Goal: Task Accomplishment & Management: Complete application form

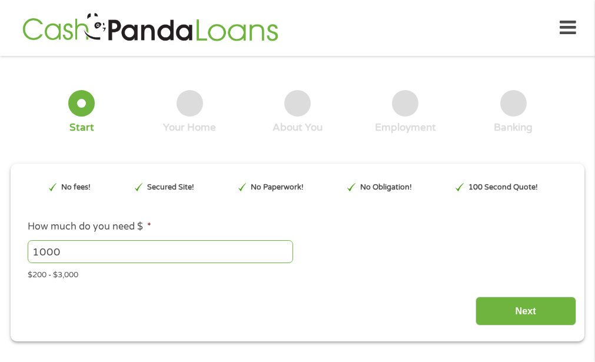
type input "EAIaIQobChMI1tme-cGIjwMVnYBaBR3rShgWEAAYAyAAEgL7iPD_BwE"
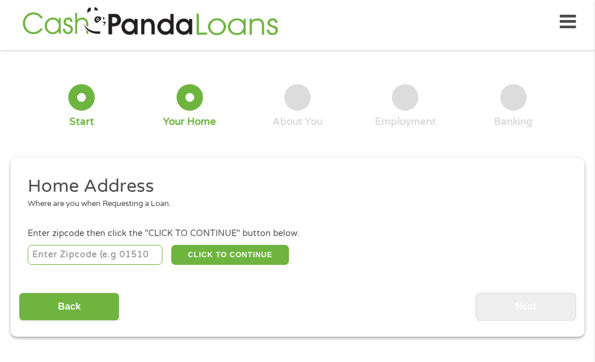
click at [112, 251] on input "number" at bounding box center [95, 255] width 135 height 20
type input "19022"
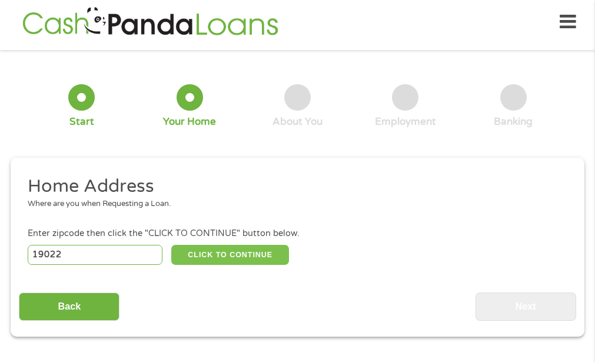
click at [269, 245] on button "CLICK TO CONTINUE" at bounding box center [230, 255] width 118 height 20
type input "19022"
type input "[PERSON_NAME] [PERSON_NAME]"
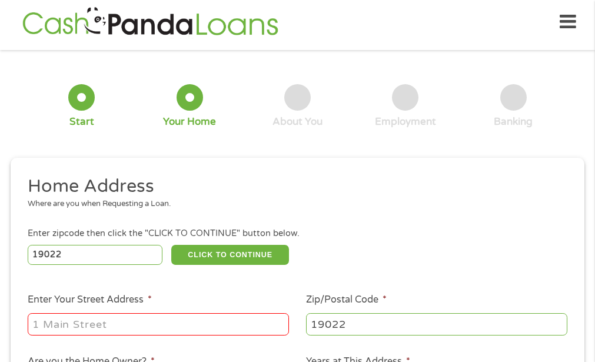
click at [126, 322] on input "Enter Your Street Address *" at bounding box center [159, 324] width 262 height 22
drag, startPoint x: 126, startPoint y: 322, endPoint x: 110, endPoint y: 272, distance: 52.7
click at [110, 272] on ul "Home Address Where are you when Requesting a Loan. Enter zipcode then click the…" at bounding box center [297, 332] width 557 height 315
click at [443, 218] on li "Home Address Where are you when Requesting a Loan." at bounding box center [293, 197] width 549 height 44
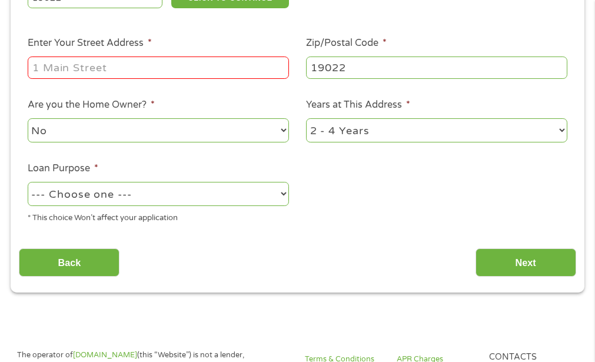
scroll to position [265, 0]
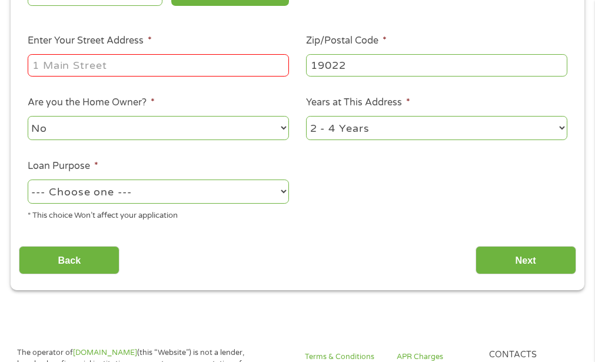
click at [114, 68] on input "Enter Your Street Address *" at bounding box center [159, 65] width 262 height 22
click at [112, 68] on input "930" at bounding box center [159, 65] width 262 height 22
drag, startPoint x: 191, startPoint y: 154, endPoint x: 195, endPoint y: 160, distance: 6.9
click at [192, 155] on ul "Home Address Where are you when Requesting a Loan. Enter zipcode then click the…" at bounding box center [297, 73] width 557 height 315
click at [104, 74] on input "930" at bounding box center [159, 65] width 262 height 22
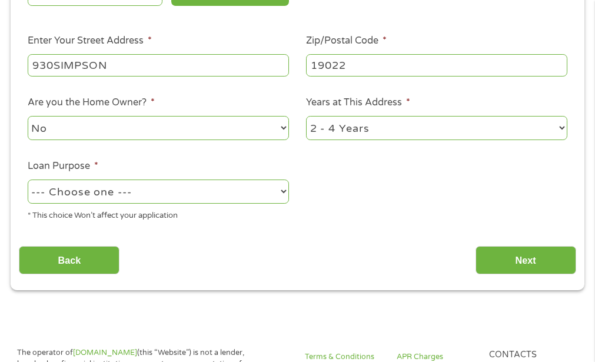
click at [104, 74] on input "930SIMPSON" at bounding box center [159, 65] width 262 height 22
click at [104, 74] on input "930 SIMPSO N" at bounding box center [159, 65] width 262 height 22
click at [120, 67] on input "930 SIMPS N" at bounding box center [159, 65] width 262 height 22
type input "[STREET_ADDRESS][PERSON_NAME]"
click at [353, 184] on ul "Home Address Where are you when Requesting a Loan. Enter zipcode then click the…" at bounding box center [297, 73] width 557 height 315
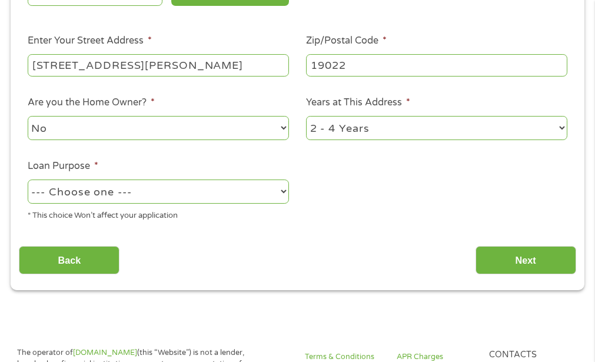
click at [277, 191] on select "--- Choose one --- Pay Bills Debt Consolidation Home Improvement Major Purchase…" at bounding box center [159, 192] width 262 height 24
select select "carloan"
click at [28, 180] on select "--- Choose one --- Pay Bills Debt Consolidation Home Improvement Major Purchase…" at bounding box center [159, 192] width 262 height 24
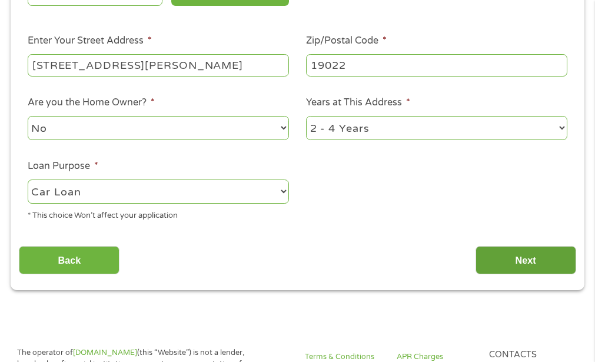
click at [501, 261] on input "Next" at bounding box center [526, 260] width 101 height 29
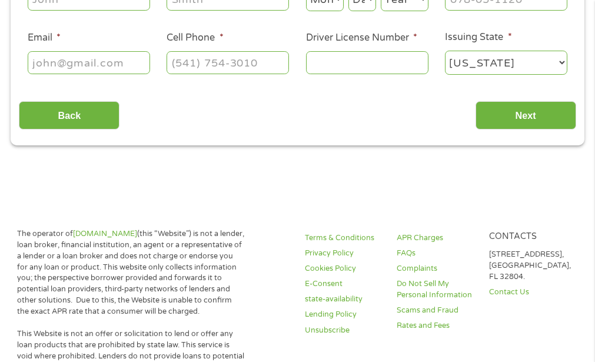
scroll to position [147, 0]
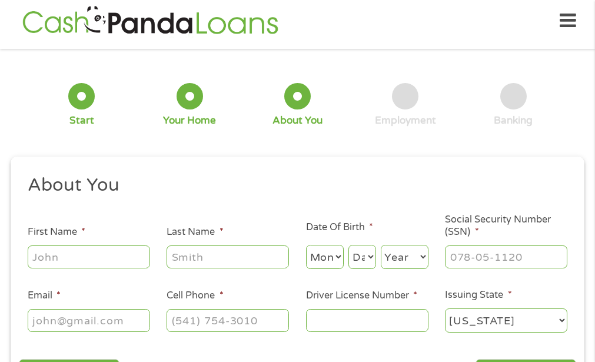
scroll to position [6, 0]
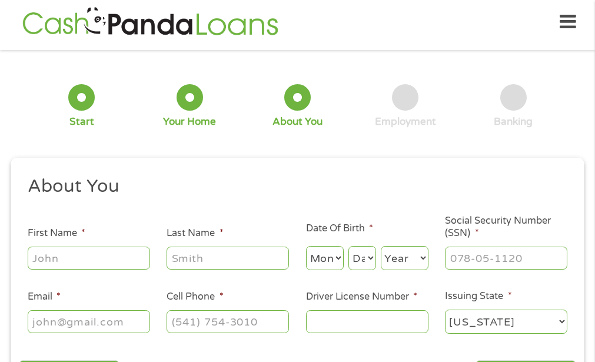
click at [88, 264] on input "First Name *" at bounding box center [89, 258] width 123 height 22
type input "[PERSON_NAME]"
click at [325, 258] on select "Month 1 2 3 4 5 6 7 8 9 10 11 12" at bounding box center [325, 258] width 38 height 24
select select "1"
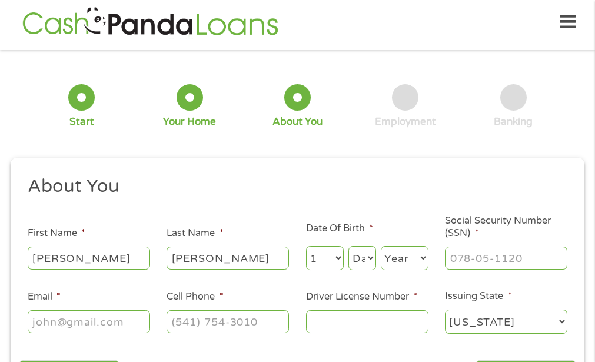
click at [306, 246] on select "Month 1 2 3 4 5 6 7 8 9 10 11 12" at bounding box center [325, 258] width 38 height 24
click at [362, 257] on select "Day 1 2 3 4 5 6 7 8 9 10 11 12 13 14 15 16 17 18 19 20 21 22 23 24 25 26 27 28 …" at bounding box center [362, 258] width 27 height 24
select select "14"
click at [349, 246] on select "Day 1 2 3 4 5 6 7 8 9 10 11 12 13 14 15 16 17 18 19 20 21 22 23 24 25 26 27 28 …" at bounding box center [362, 258] width 27 height 24
click at [413, 254] on select "Year [DATE] 2006 2005 2004 2003 2002 2001 2000 1999 1998 1997 1996 1995 1994 19…" at bounding box center [405, 258] width 48 height 24
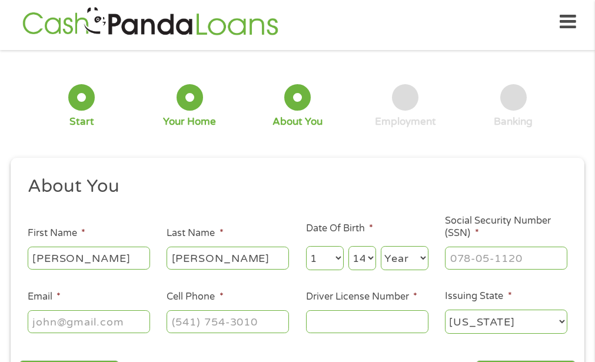
select select "1969"
click at [381, 246] on select "Year [DATE] 2006 2005 2004 2003 2002 2001 2000 1999 1998 1997 1996 1995 1994 19…" at bounding box center [405, 258] width 48 height 24
click at [467, 253] on input "___-__-____" at bounding box center [506, 258] width 123 height 22
type input "175-46-7843"
click at [39, 327] on input "Email *" at bounding box center [89, 321] width 123 height 22
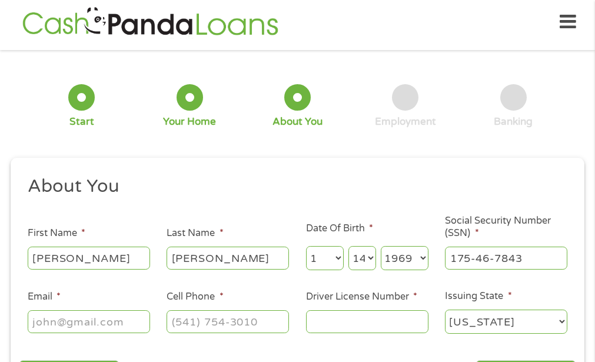
type input "[EMAIL_ADDRESS][DOMAIN_NAME]"
click at [196, 321] on input "(___) ___-____" at bounding box center [228, 321] width 123 height 22
type input "[PHONE_NUMBER]"
click at [327, 321] on input "Driver License Number *" at bounding box center [367, 321] width 123 height 22
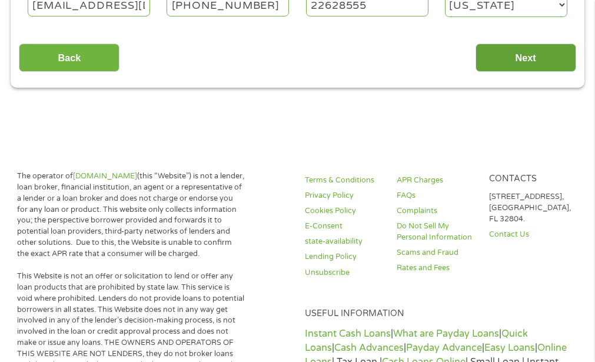
type input "22628555"
click at [505, 59] on input "Next" at bounding box center [526, 58] width 101 height 29
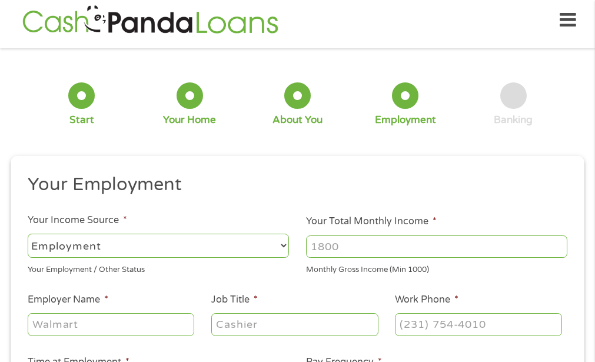
scroll to position [6, 0]
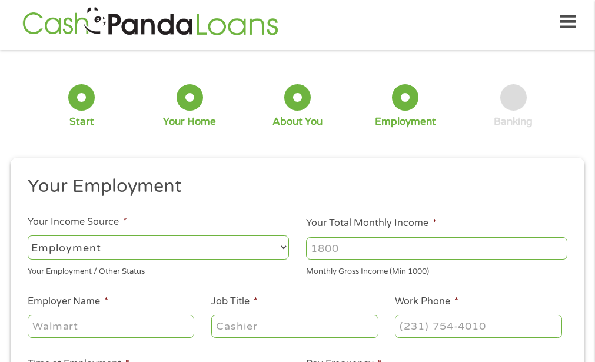
click at [345, 237] on input "Your Total Monthly Income *" at bounding box center [437, 248] width 262 height 22
click at [345, 246] on input "Your Total Monthly Income *" at bounding box center [437, 248] width 262 height 22
type input "1700"
click at [91, 323] on input "Employer Name *" at bounding box center [111, 326] width 167 height 22
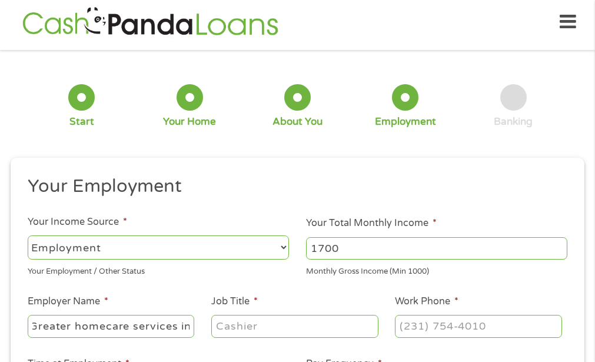
scroll to position [0, 9]
type input "Greater homecare services inc"
click at [241, 330] on input "Job Title *" at bounding box center [294, 326] width 167 height 22
type input "caregiver"
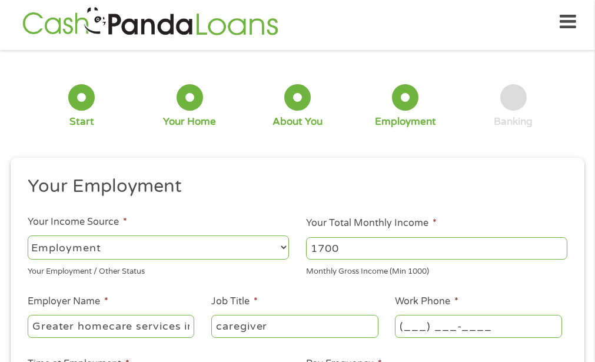
click at [428, 330] on input "(___) ___-____" at bounding box center [478, 326] width 167 height 22
type input "[PHONE_NUMBER]"
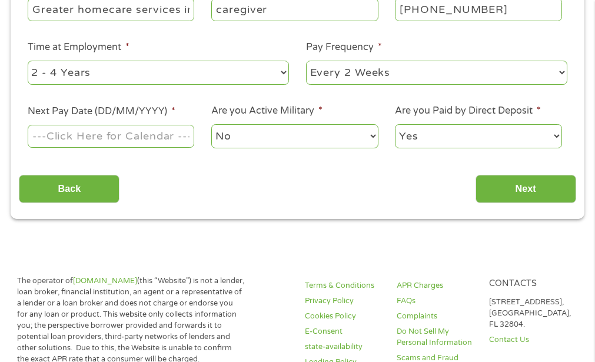
click at [282, 71] on select "--- Choose one --- 1 Year or less 1 - 2 Years 2 - 4 Years Over 4 Years" at bounding box center [159, 73] width 262 height 24
select select "24months"
click at [28, 61] on select "--- Choose one --- 1 Year or less 1 - 2 Years 2 - 4 Years Over 4 Years" at bounding box center [159, 73] width 262 height 24
click at [421, 67] on select "--- Choose one --- Every 2 Weeks Every Week Monthly Semi-Monthly" at bounding box center [437, 73] width 262 height 24
select select "weekly"
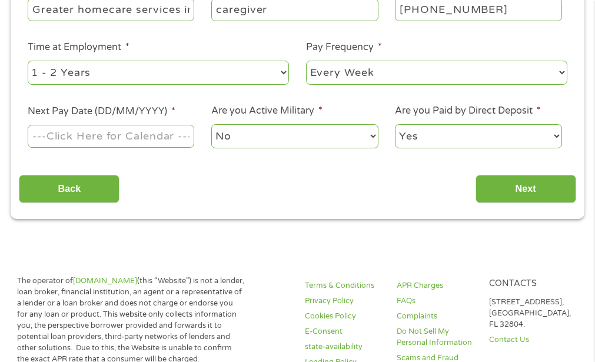
click at [306, 61] on select "--- Choose one --- Every 2 Weeks Every Week Monthly Semi-Monthly" at bounding box center [437, 73] width 262 height 24
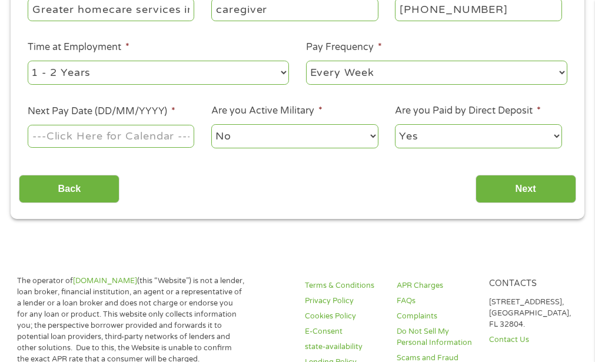
click at [81, 137] on input "Next Pay Date (DD/MM/YYYY) *" at bounding box center [111, 136] width 167 height 22
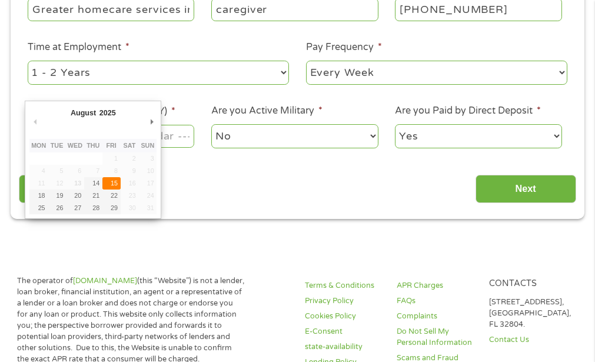
type input "[DATE]"
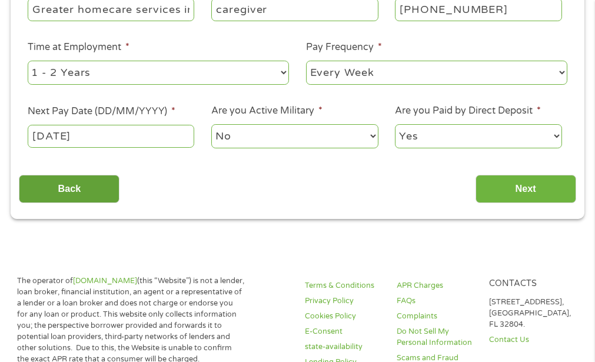
click at [117, 184] on input "Back" at bounding box center [69, 189] width 101 height 29
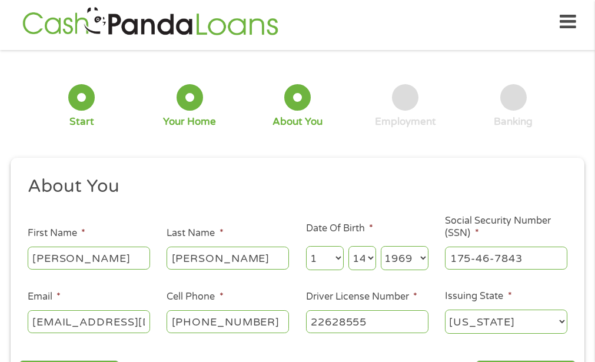
scroll to position [28, 5]
click at [412, 105] on div at bounding box center [405, 97] width 27 height 27
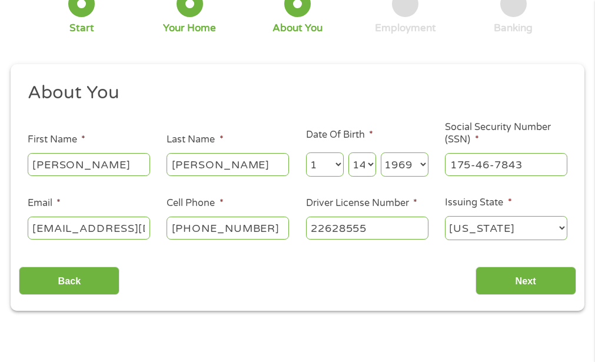
scroll to position [100, 0]
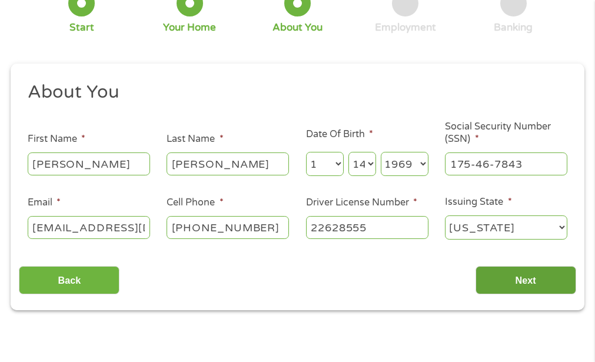
click at [514, 281] on input "Next" at bounding box center [526, 280] width 101 height 29
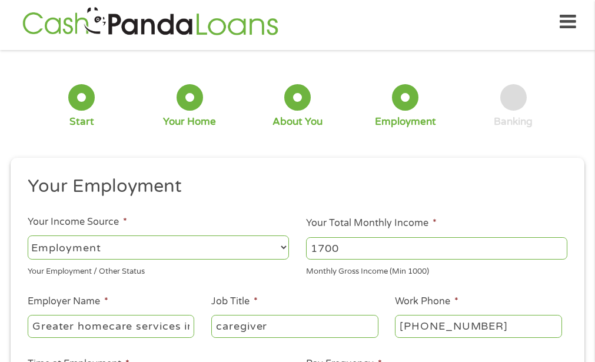
scroll to position [123, 5]
click at [436, 175] on h2 "Your Employment" at bounding box center [294, 187] width 532 height 24
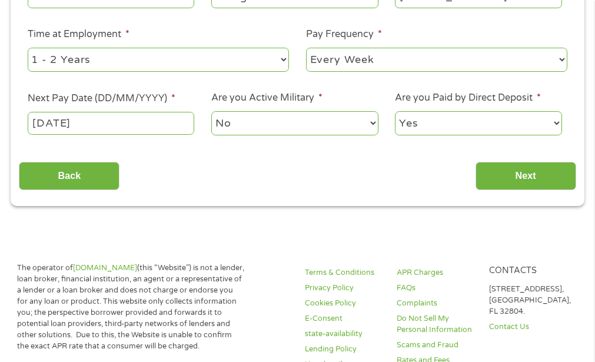
scroll to position [359, 0]
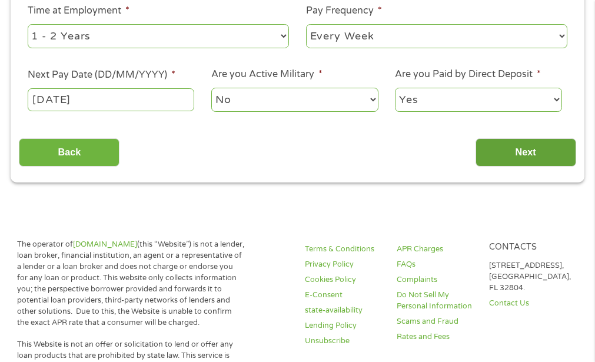
click at [525, 144] on input "Next" at bounding box center [526, 152] width 101 height 29
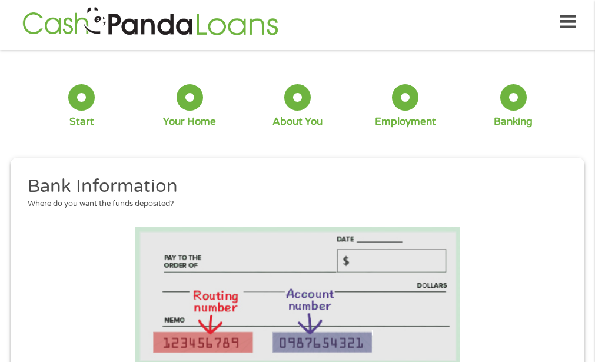
scroll to position [75, 5]
click at [492, 196] on h2 "Bank Information" at bounding box center [294, 187] width 532 height 24
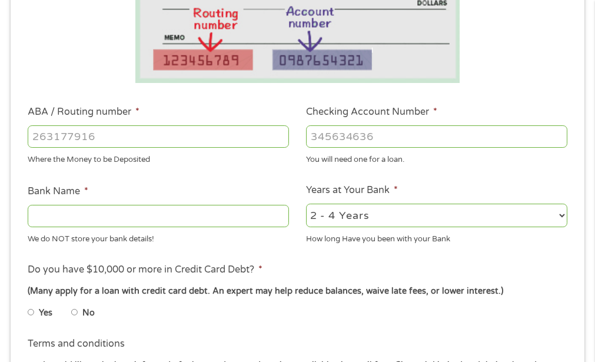
scroll to position [312, 0]
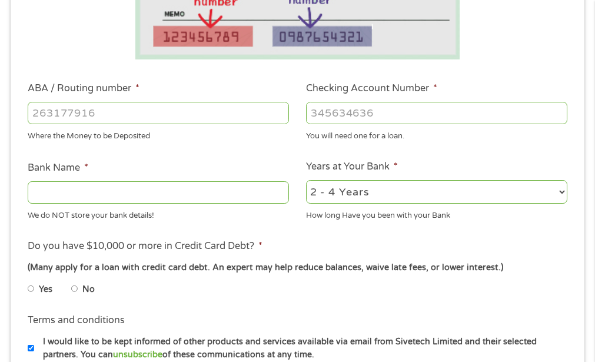
click at [104, 112] on input "ABA / Routing number *" at bounding box center [159, 113] width 262 height 22
type input "103100195"
type input "CENTRAL NATIONAL BANK TRUST"
type input "103100195"
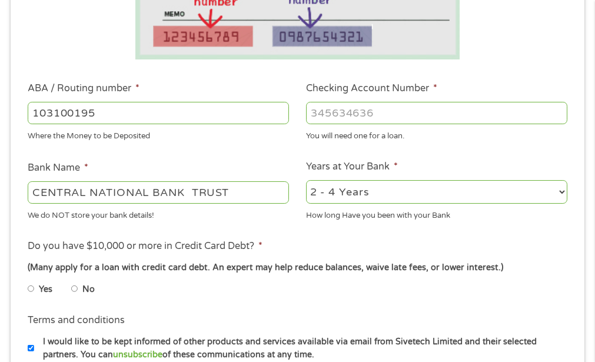
click at [403, 112] on input "Checking Account Number *" at bounding box center [437, 113] width 262 height 22
type input "[CREDIT_CARD_NUMBER]"
click at [74, 284] on input "No" at bounding box center [74, 289] width 7 height 19
radio input "true"
click at [28, 280] on input "Yes" at bounding box center [31, 289] width 7 height 19
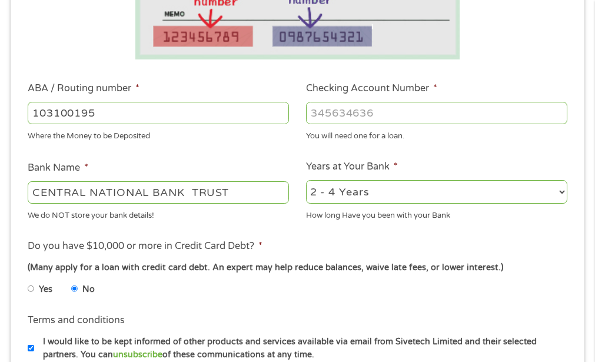
radio input "true"
click at [74, 284] on input "No" at bounding box center [74, 289] width 7 height 19
radio input "true"
click at [212, 281] on ul "Yes No" at bounding box center [168, 290] width 281 height 27
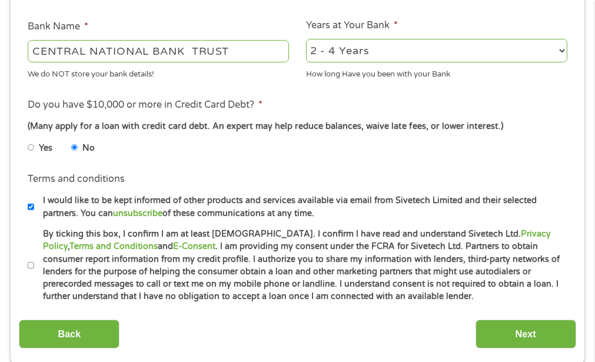
scroll to position [477, 0]
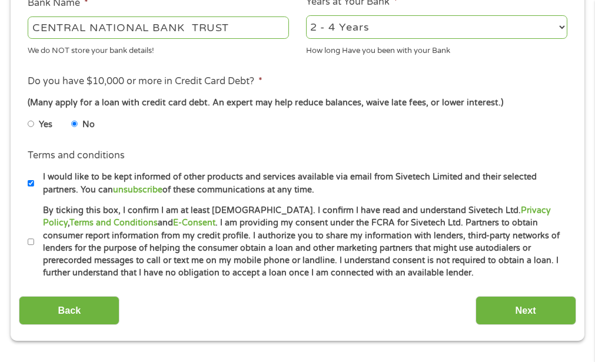
click at [33, 182] on input "I would like to be kept informed of other products and services available via e…" at bounding box center [31, 183] width 7 height 19
checkbox input "false"
click at [31, 240] on input "By ticking this box, I confirm I am at least [DEMOGRAPHIC_DATA]. I confirm I ha…" at bounding box center [31, 242] width 7 height 19
click at [496, 241] on label "By ticking this box, I confirm I am at least [DEMOGRAPHIC_DATA]. I confirm I ha…" at bounding box center [303, 241] width 538 height 75
click at [35, 241] on input "By ticking this box, I confirm I am at least [DEMOGRAPHIC_DATA]. I confirm I ha…" at bounding box center [31, 242] width 7 height 19
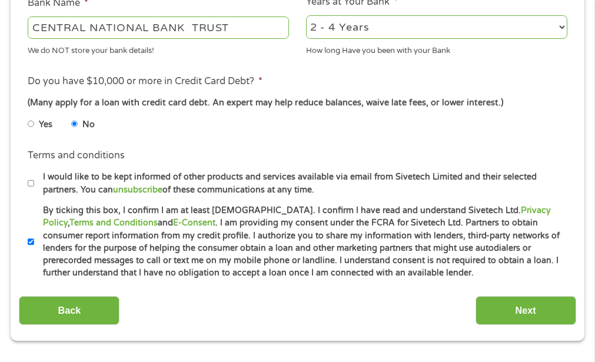
checkbox input "false"
click at [528, 300] on input "Next" at bounding box center [526, 310] width 101 height 29
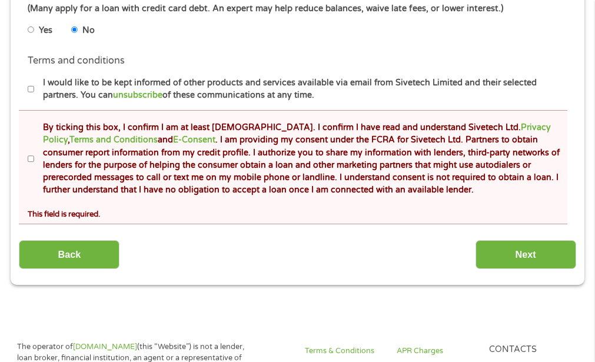
scroll to position [538, 0]
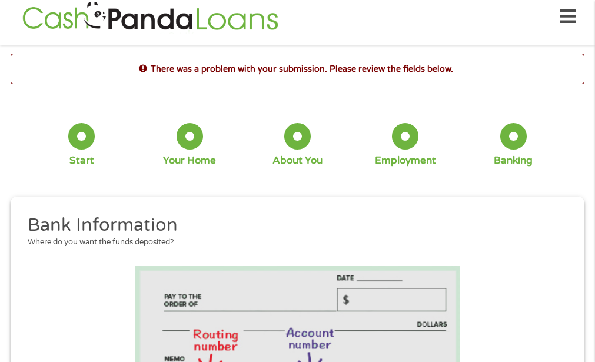
scroll to position [6, 0]
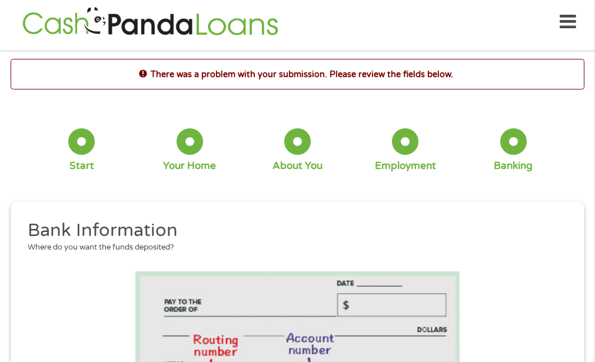
select select "60months"
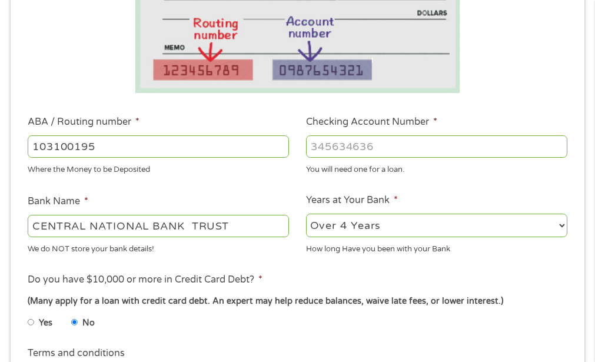
scroll to position [640, 0]
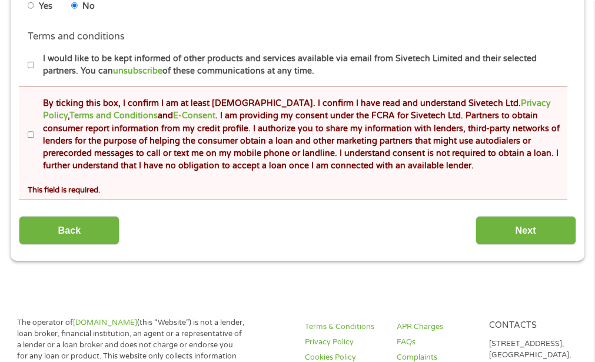
click at [34, 133] on input "By ticking this box, I confirm I am at least [DEMOGRAPHIC_DATA]. I confirm I ha…" at bounding box center [31, 134] width 7 height 19
checkbox input "true"
click at [521, 222] on input "Next" at bounding box center [526, 230] width 101 height 29
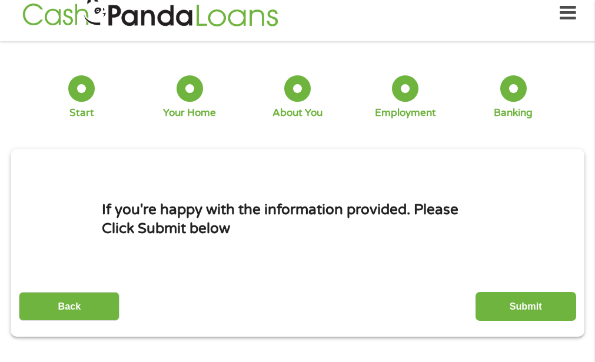
scroll to position [6, 0]
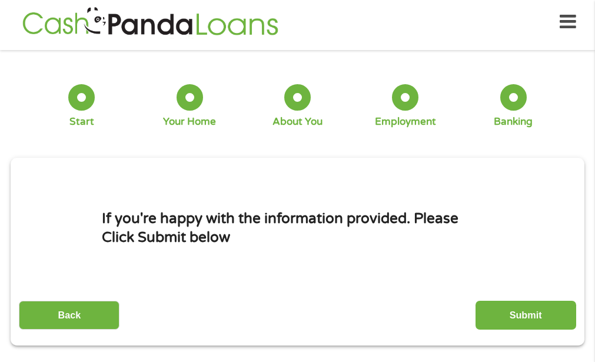
click at [538, 311] on input "Submit" at bounding box center [526, 315] width 101 height 29
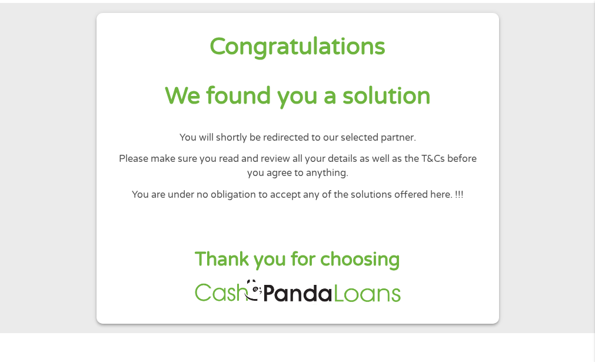
scroll to position [0, 0]
